Goal: Transaction & Acquisition: Purchase product/service

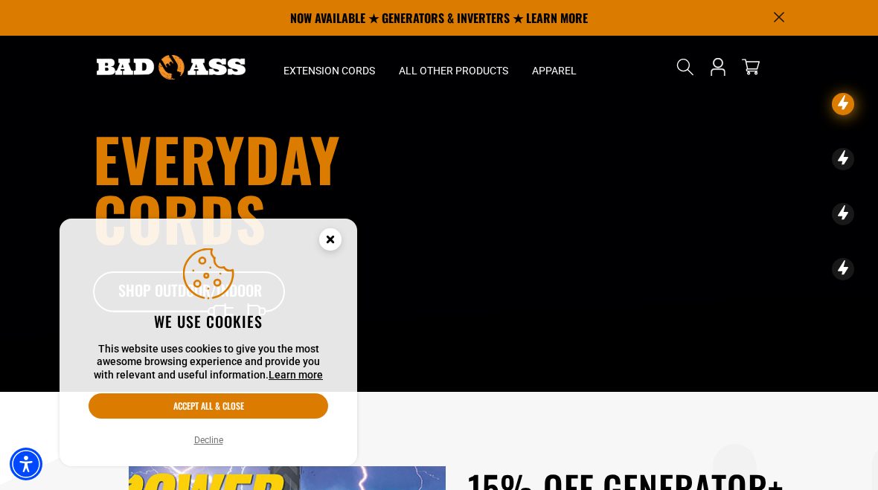
click at [220, 436] on button "Decline" at bounding box center [209, 440] width 38 height 15
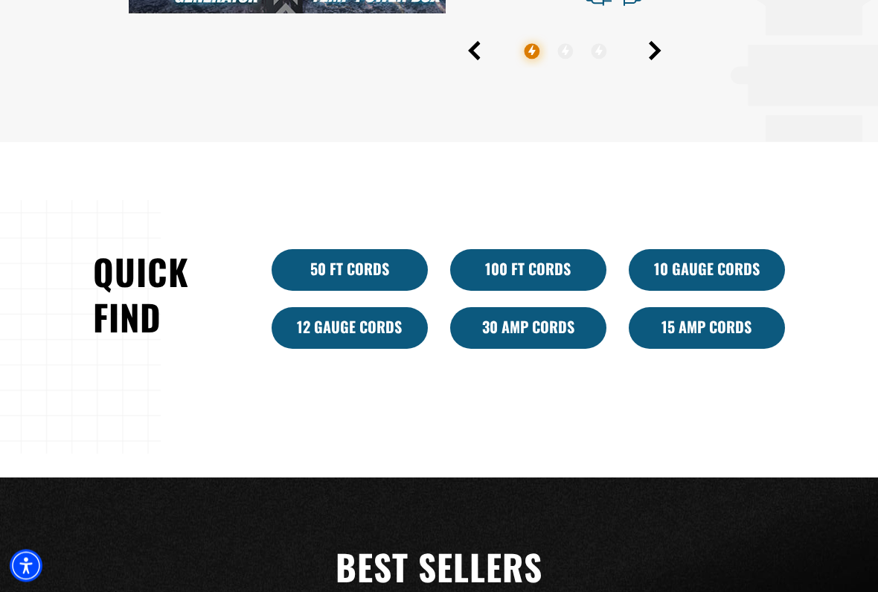
scroll to position [789, 0]
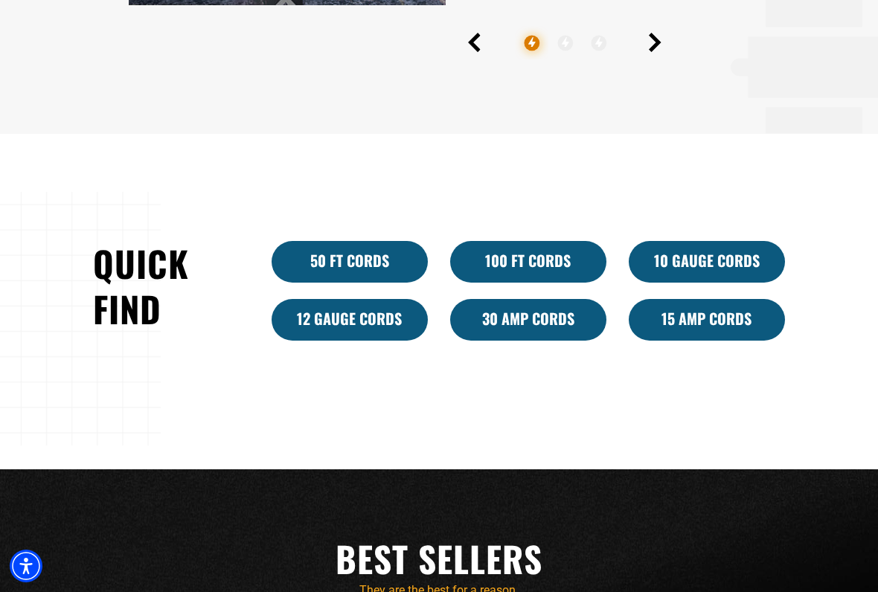
click at [535, 341] on link "30 Amp Cords" at bounding box center [528, 320] width 156 height 42
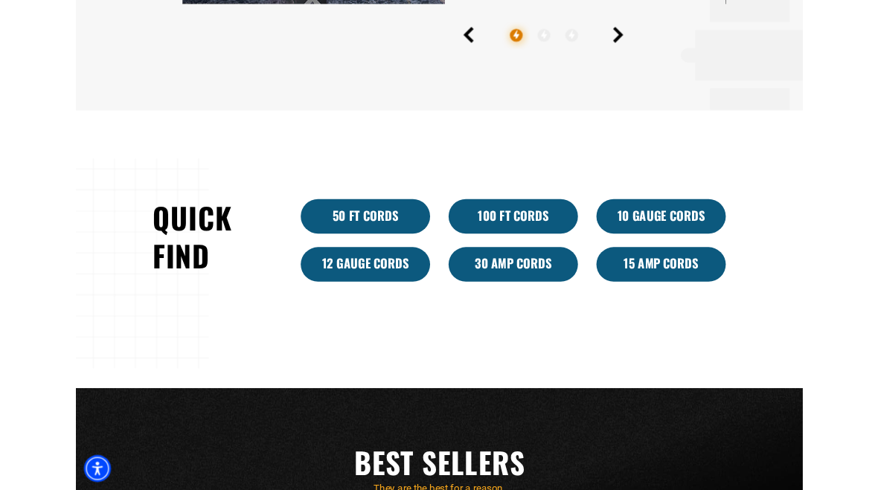
scroll to position [830, 0]
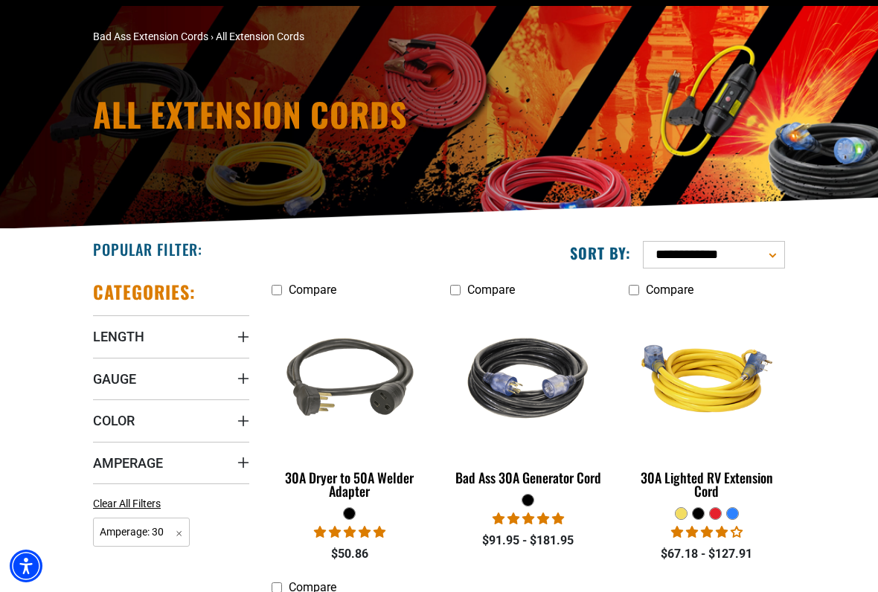
scroll to position [104, 0]
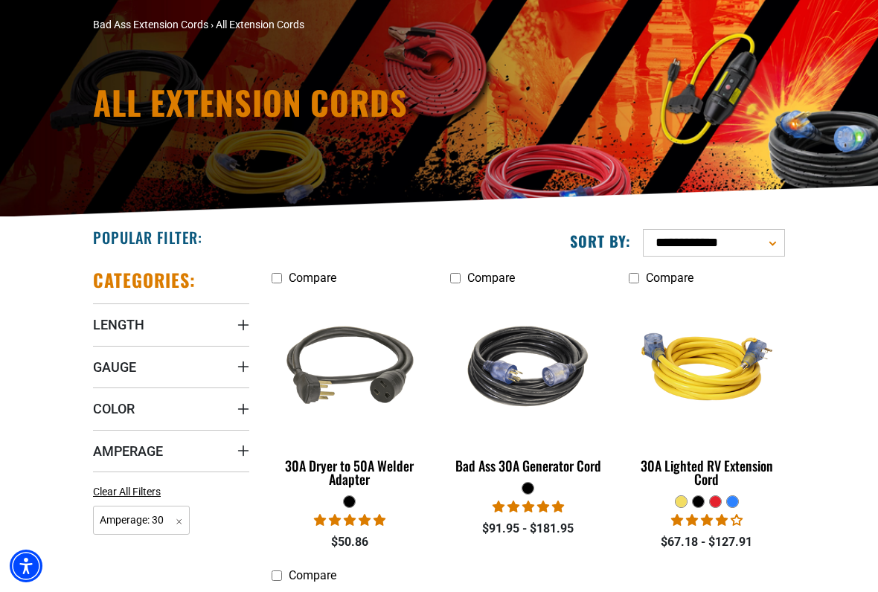
click at [556, 380] on img at bounding box center [528, 367] width 161 height 144
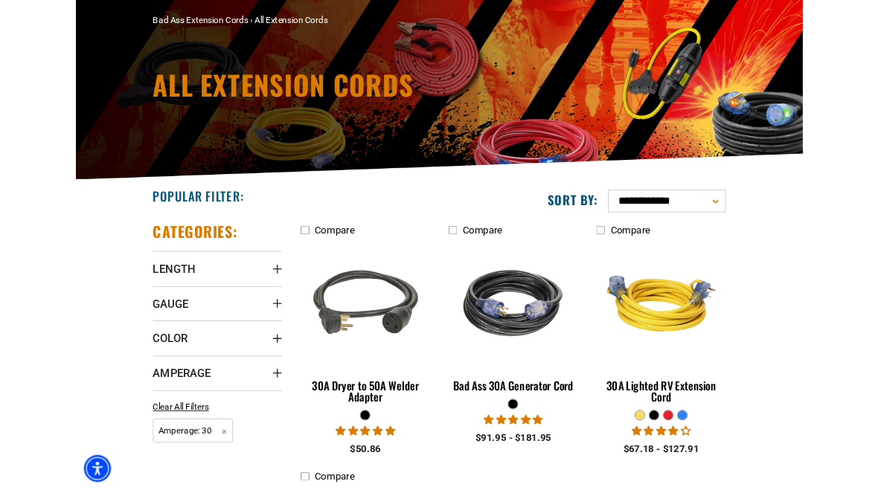
scroll to position [146, 0]
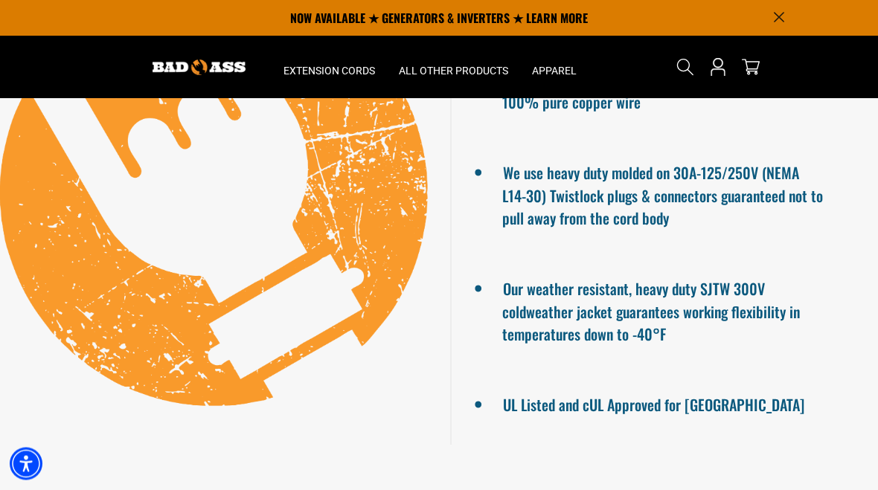
scroll to position [1177, 0]
